Goal: Information Seeking & Learning: Find specific fact

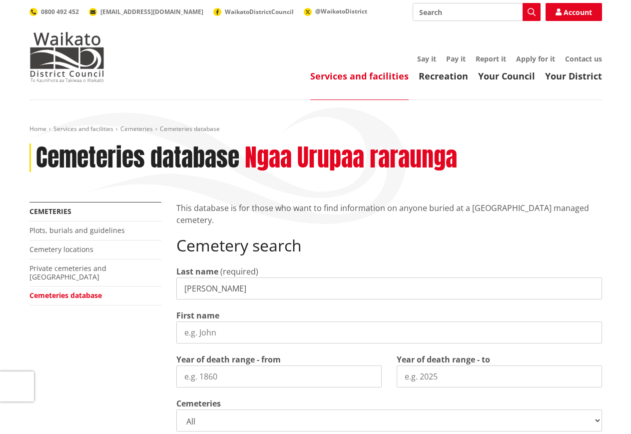
type input "[PERSON_NAME]"
click at [217, 333] on input "First name" at bounding box center [389, 332] width 426 height 22
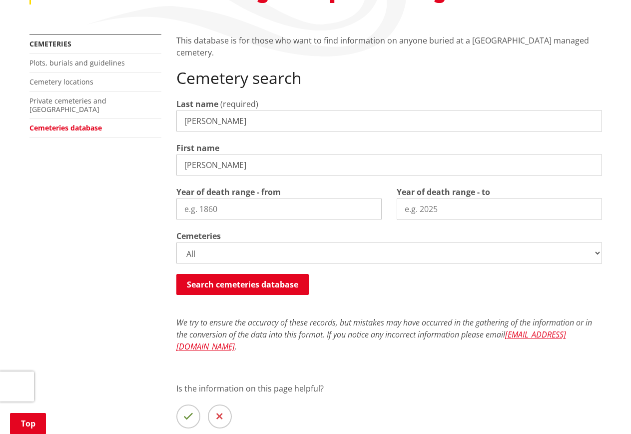
scroll to position [169, 0]
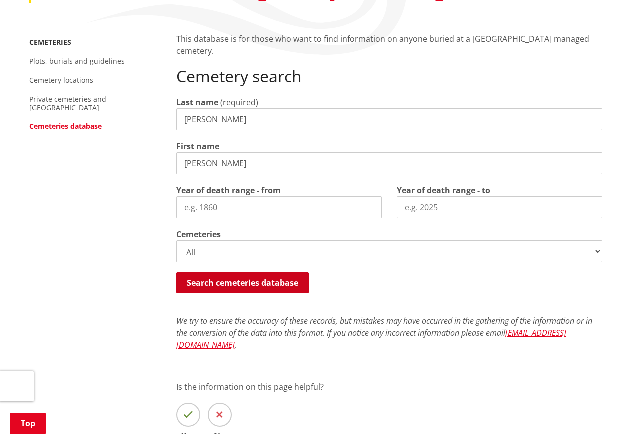
type input "[PERSON_NAME]"
click at [237, 282] on button "Search cemeteries database" at bounding box center [242, 282] width 132 height 21
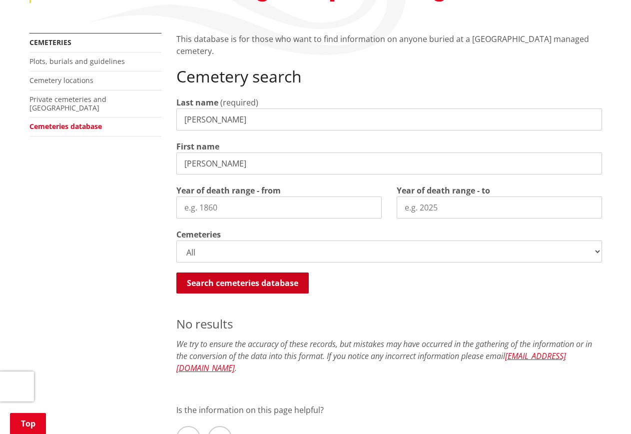
scroll to position [483, 0]
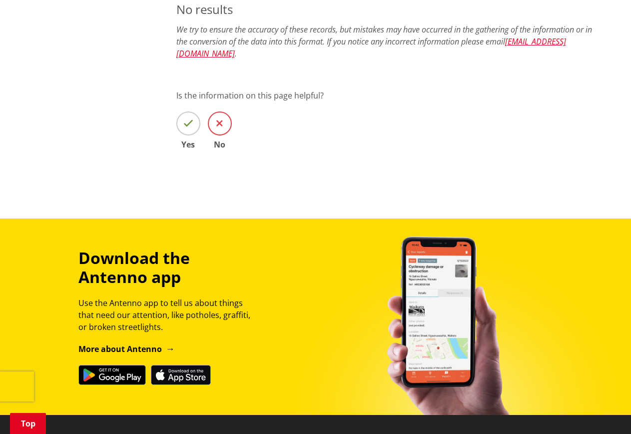
click at [215, 111] on span at bounding box center [220, 123] width 24 height 24
click at [0, 0] on input "No" at bounding box center [0, 0] width 0 height 0
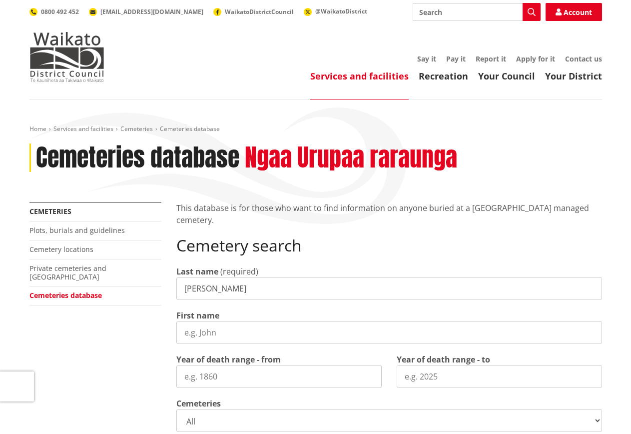
type input "[PERSON_NAME]"
click at [214, 336] on input "First name" at bounding box center [389, 332] width 426 height 22
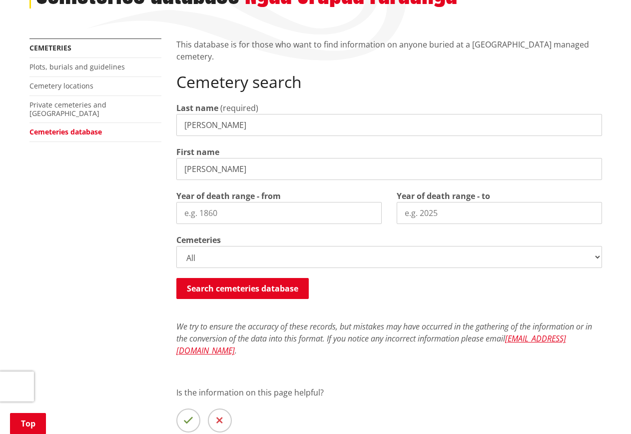
scroll to position [166, 0]
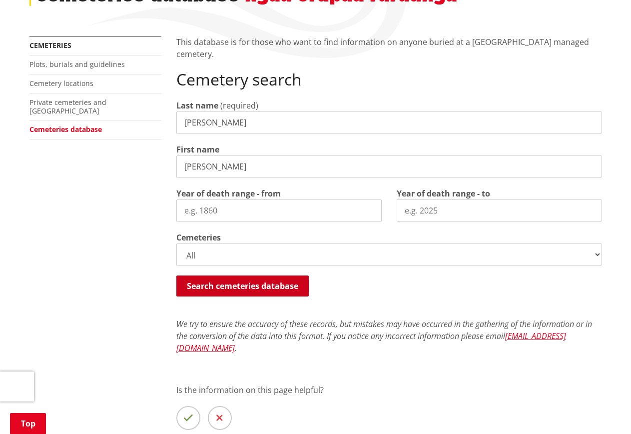
type input "[PERSON_NAME]"
click at [225, 287] on button "Search cemeteries database" at bounding box center [242, 285] width 132 height 21
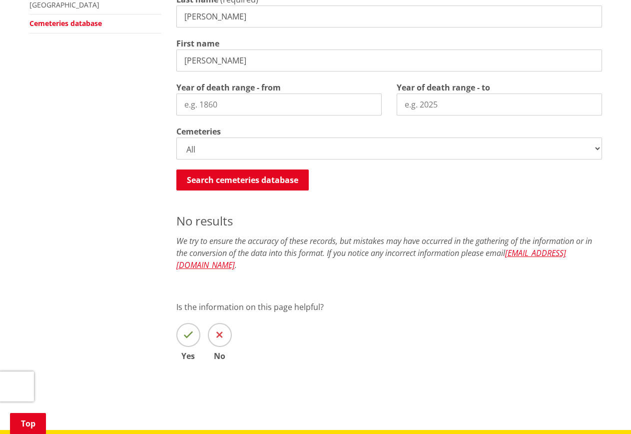
scroll to position [271, 0]
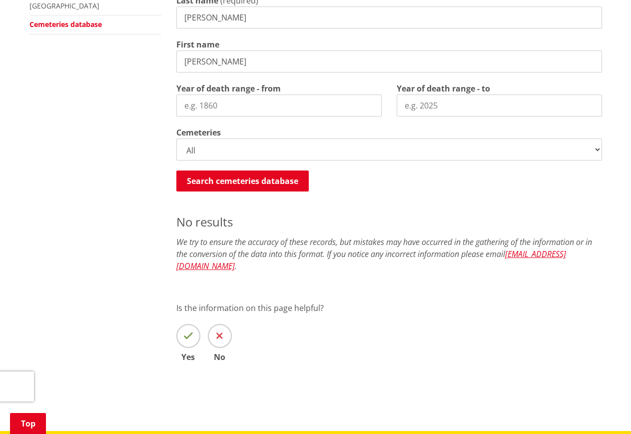
click at [208, 104] on input "Year of death range - from" at bounding box center [278, 105] width 205 height 22
click at [209, 105] on input "Year of death range - from" at bounding box center [278, 105] width 205 height 22
click at [372, 103] on input "1900" at bounding box center [278, 105] width 205 height 22
click at [372, 102] on input "1901" at bounding box center [278, 105] width 205 height 22
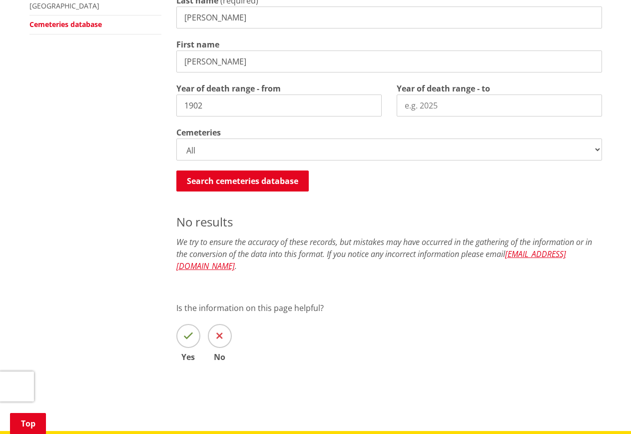
click at [372, 102] on input "1902" at bounding box center [278, 105] width 205 height 22
click at [373, 102] on input "1928" at bounding box center [278, 105] width 205 height 22
click at [373, 102] on input "1941" at bounding box center [278, 105] width 205 height 22
type input "1954"
click at [373, 102] on input "1954" at bounding box center [278, 105] width 205 height 22
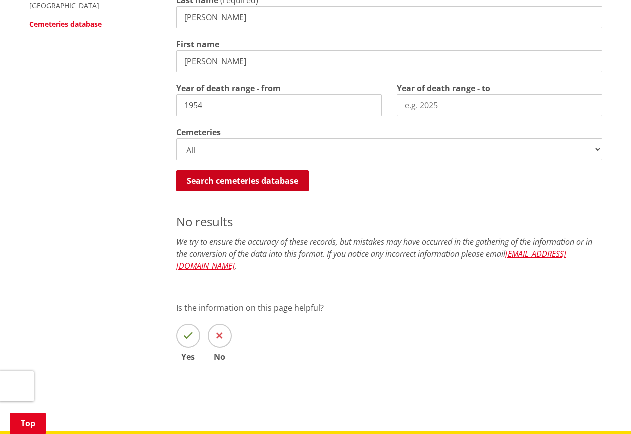
click at [264, 183] on button "Search cemeteries database" at bounding box center [242, 180] width 132 height 21
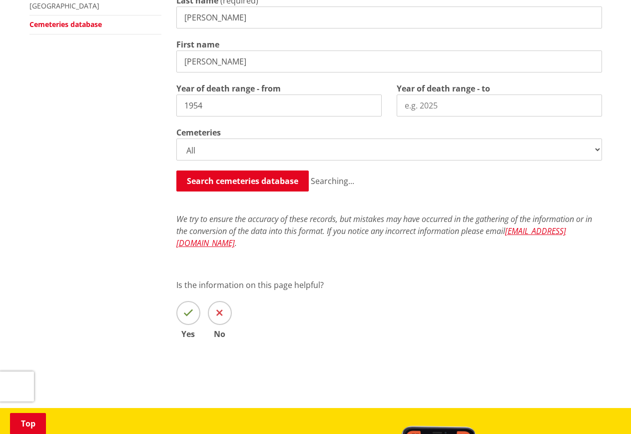
scroll to position [483, 0]
